Goal: Task Accomplishment & Management: Manage account settings

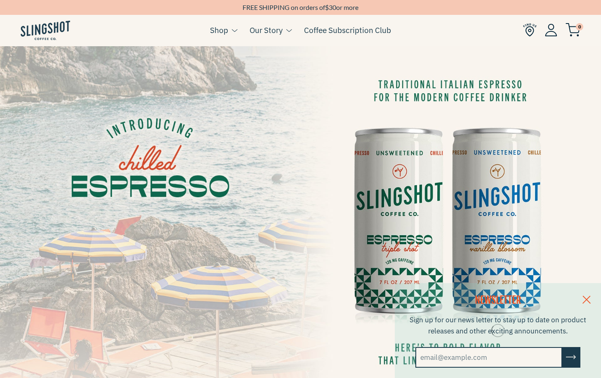
click at [546, 31] on img at bounding box center [551, 30] width 12 height 13
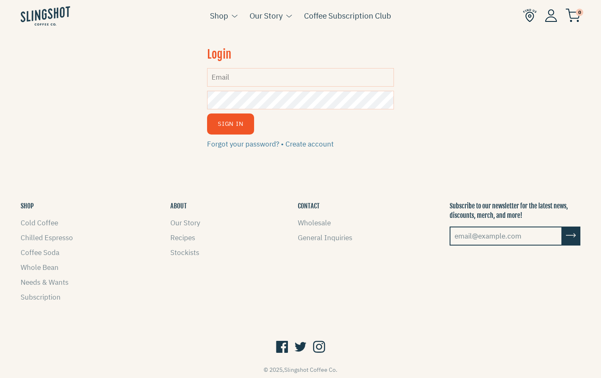
click at [336, 80] on input "Email" at bounding box center [300, 77] width 186 height 19
type input "[EMAIL_ADDRESS][DOMAIN_NAME]"
click at [317, 110] on form "Login Email dirrane.cove@gmail.com Password Sign In Forgot your password? • Cre…" at bounding box center [300, 98] width 186 height 104
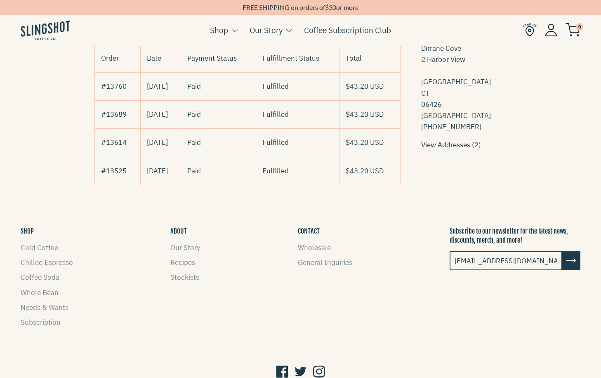
scroll to position [131, 0]
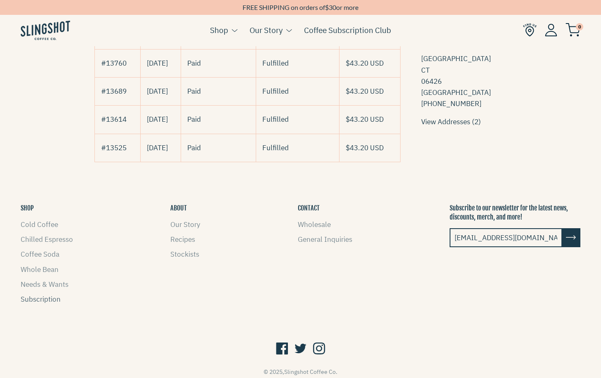
click at [24, 294] on link "Subscription" at bounding box center [41, 298] width 40 height 9
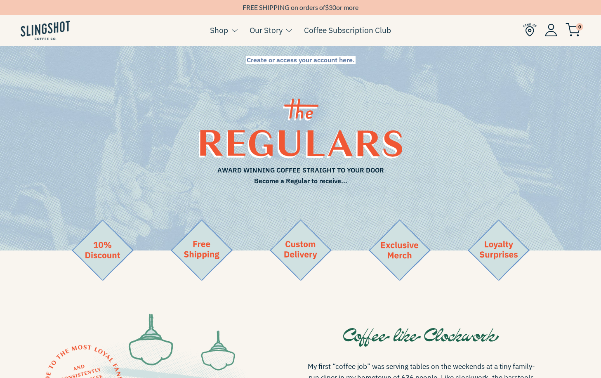
click at [549, 29] on img at bounding box center [551, 30] width 12 height 13
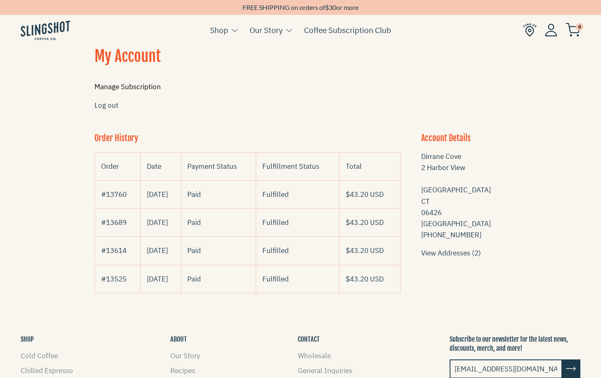
click at [136, 91] on link "Manage Subscription" at bounding box center [127, 86] width 66 height 9
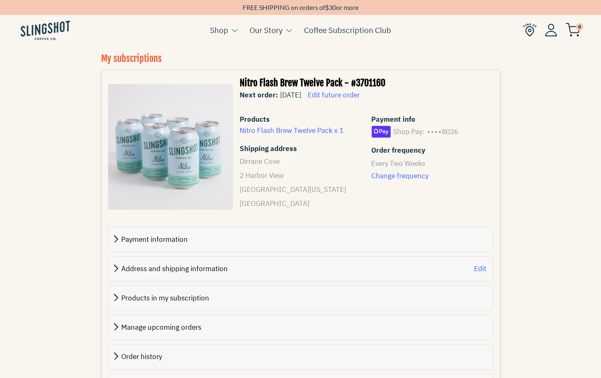
scroll to position [128, 0]
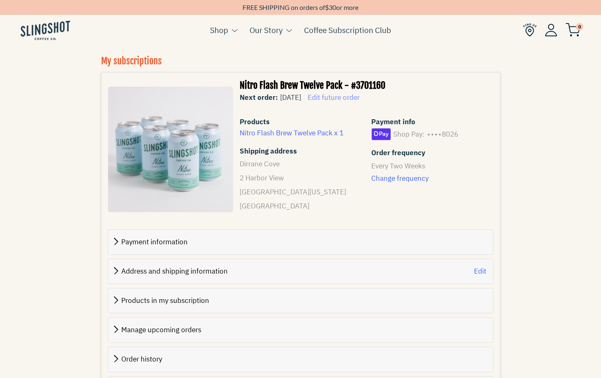
click at [360, 99] on span "Edit future order" at bounding box center [334, 97] width 52 height 9
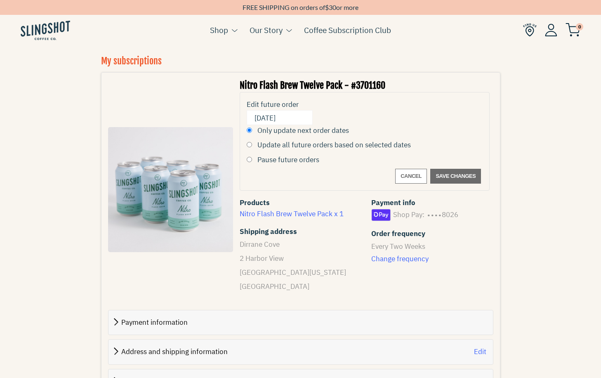
click at [300, 161] on label "Pause future orders" at bounding box center [288, 159] width 62 height 11
click at [252, 161] on input "Pause future orders" at bounding box center [249, 159] width 5 height 5
radio input "true"
radio input "false"
click at [454, 176] on span "Save changes" at bounding box center [456, 176] width 40 height 10
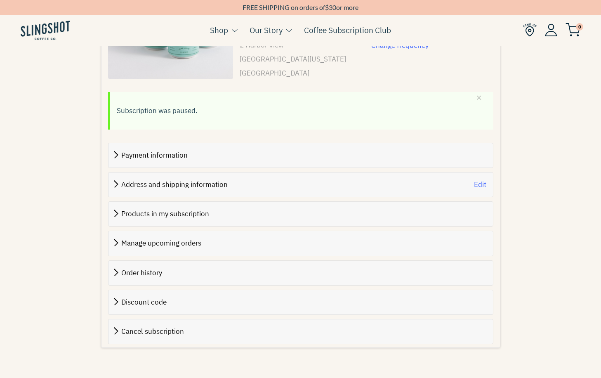
scroll to position [382, 0]
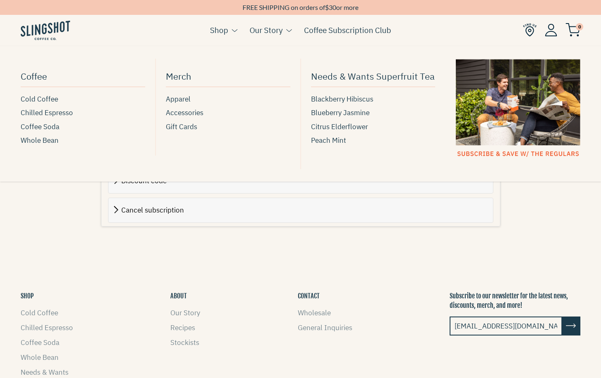
click at [228, 31] on link "Shop" at bounding box center [219, 30] width 18 height 12
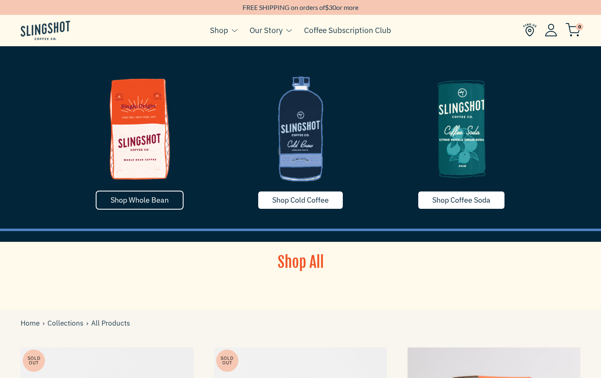
click at [129, 198] on span "Shop Whole Bean" at bounding box center [140, 199] width 58 height 9
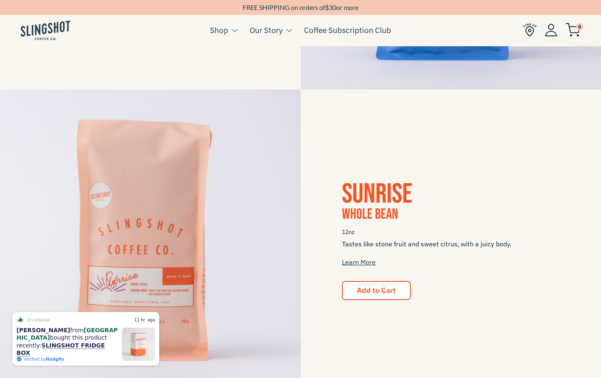
scroll to position [396, 0]
